Goal: Task Accomplishment & Management: Use online tool/utility

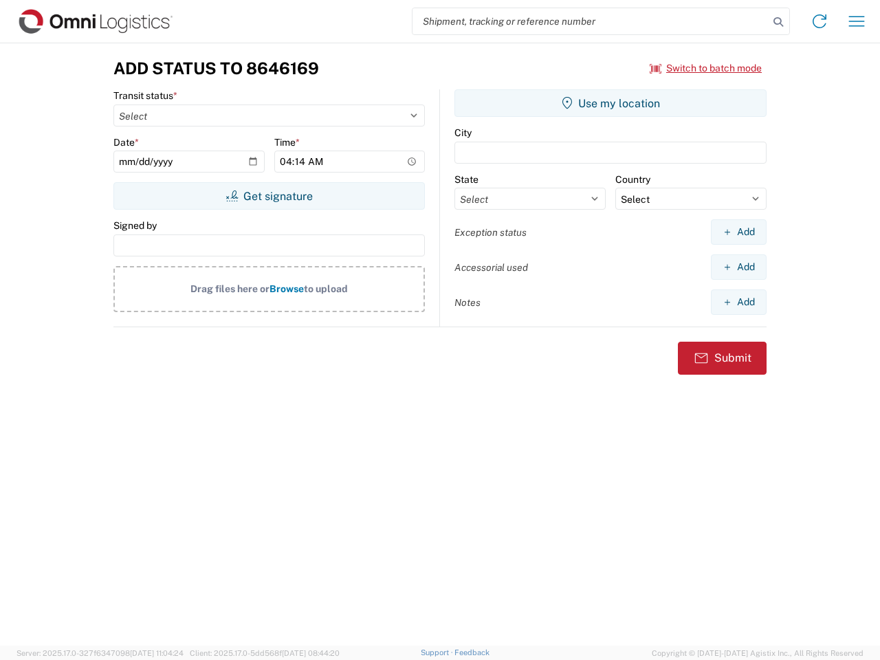
click at [590, 21] on input "search" at bounding box center [590, 21] width 356 height 26
click at [778, 22] on icon at bounding box center [777, 21] width 19 height 19
click at [819, 21] on icon at bounding box center [819, 21] width 22 height 22
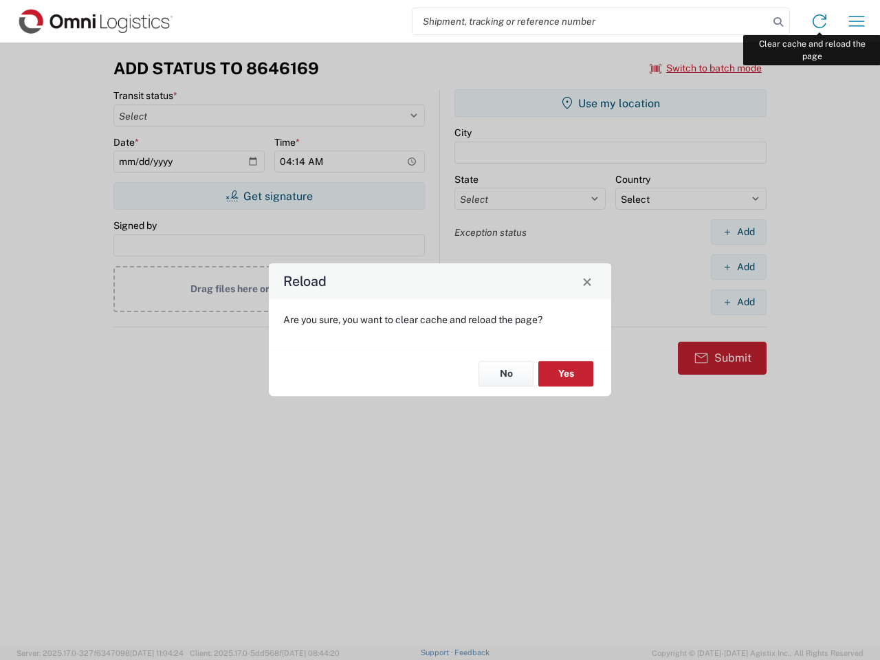
click at [856, 21] on div "Reload Are you sure, you want to clear cache and reload the page? No Yes" at bounding box center [440, 330] width 880 height 660
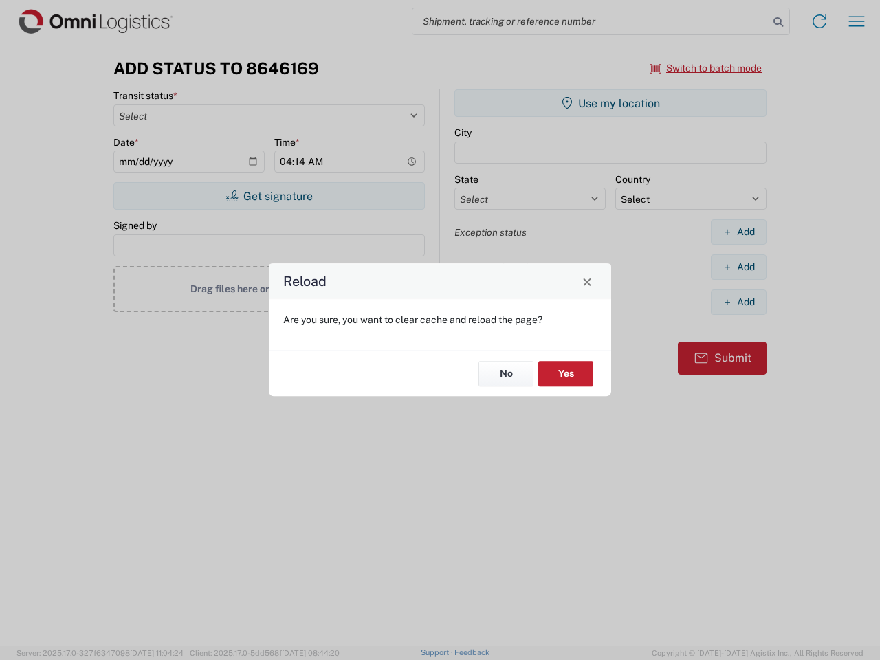
click at [706, 68] on div "Reload Are you sure, you want to clear cache and reload the page? No Yes" at bounding box center [440, 330] width 880 height 660
click at [269, 196] on div "Reload Are you sure, you want to clear cache and reload the page? No Yes" at bounding box center [440, 330] width 880 height 660
click at [610, 103] on div "Reload Are you sure, you want to clear cache and reload the page? No Yes" at bounding box center [440, 330] width 880 height 660
click at [738, 232] on div "Reload Are you sure, you want to clear cache and reload the page? No Yes" at bounding box center [440, 330] width 880 height 660
click at [738, 267] on div "Reload Are you sure, you want to clear cache and reload the page? No Yes" at bounding box center [440, 330] width 880 height 660
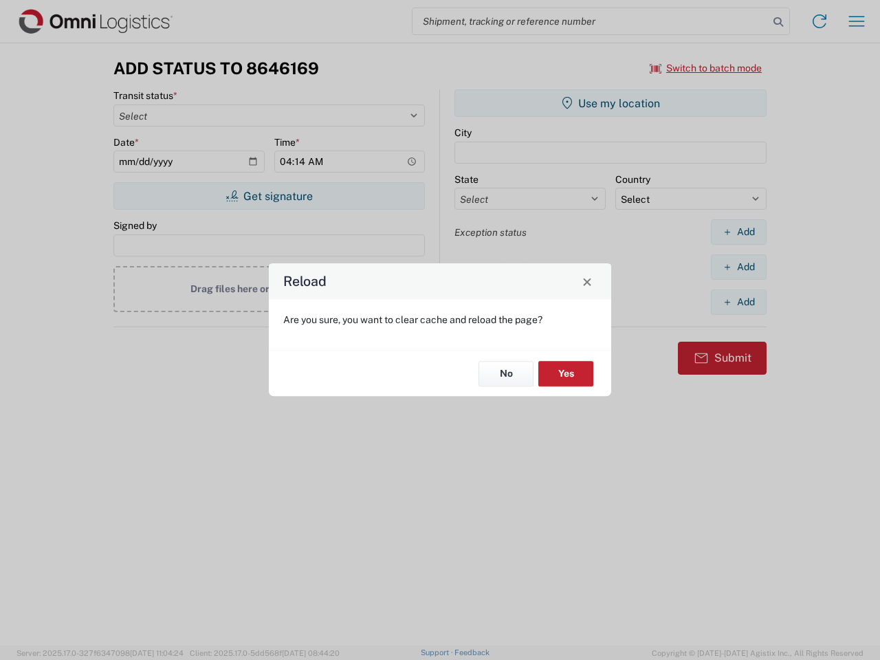
click at [738, 302] on div "Reload Are you sure, you want to clear cache and reload the page? No Yes" at bounding box center [440, 330] width 880 height 660
